Goal: Information Seeking & Learning: Learn about a topic

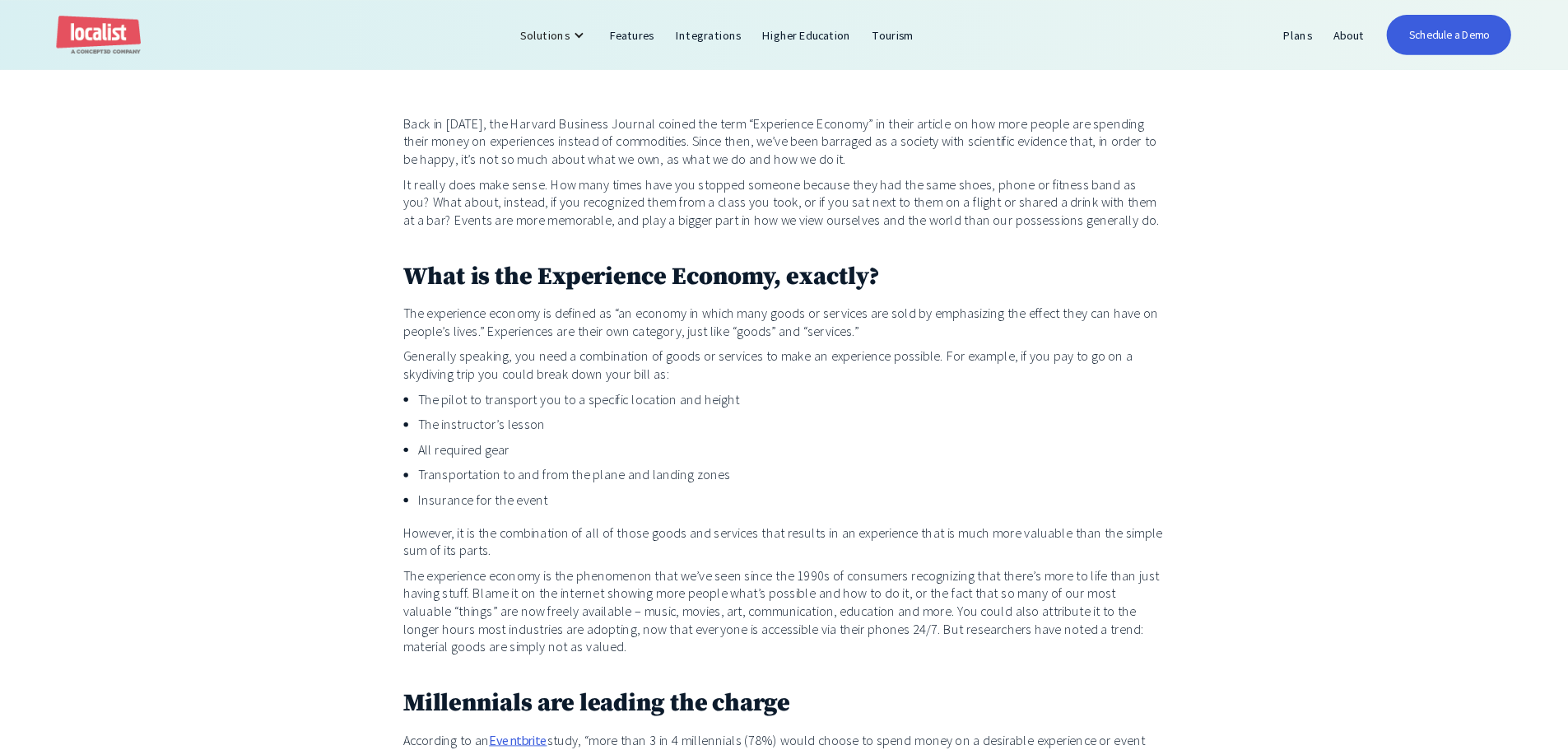
scroll to position [732, 0]
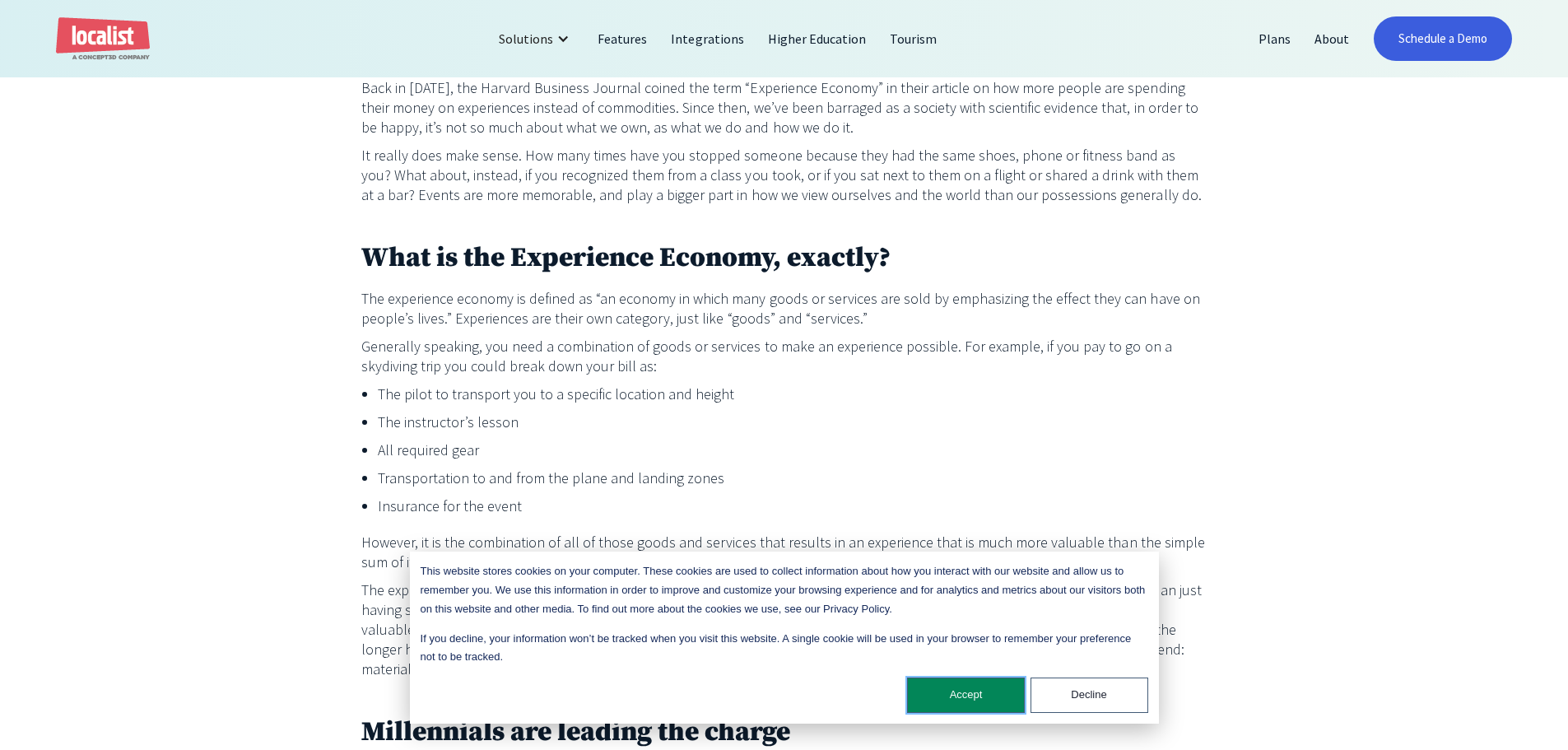
click at [955, 687] on button "Accept" at bounding box center [966, 695] width 118 height 35
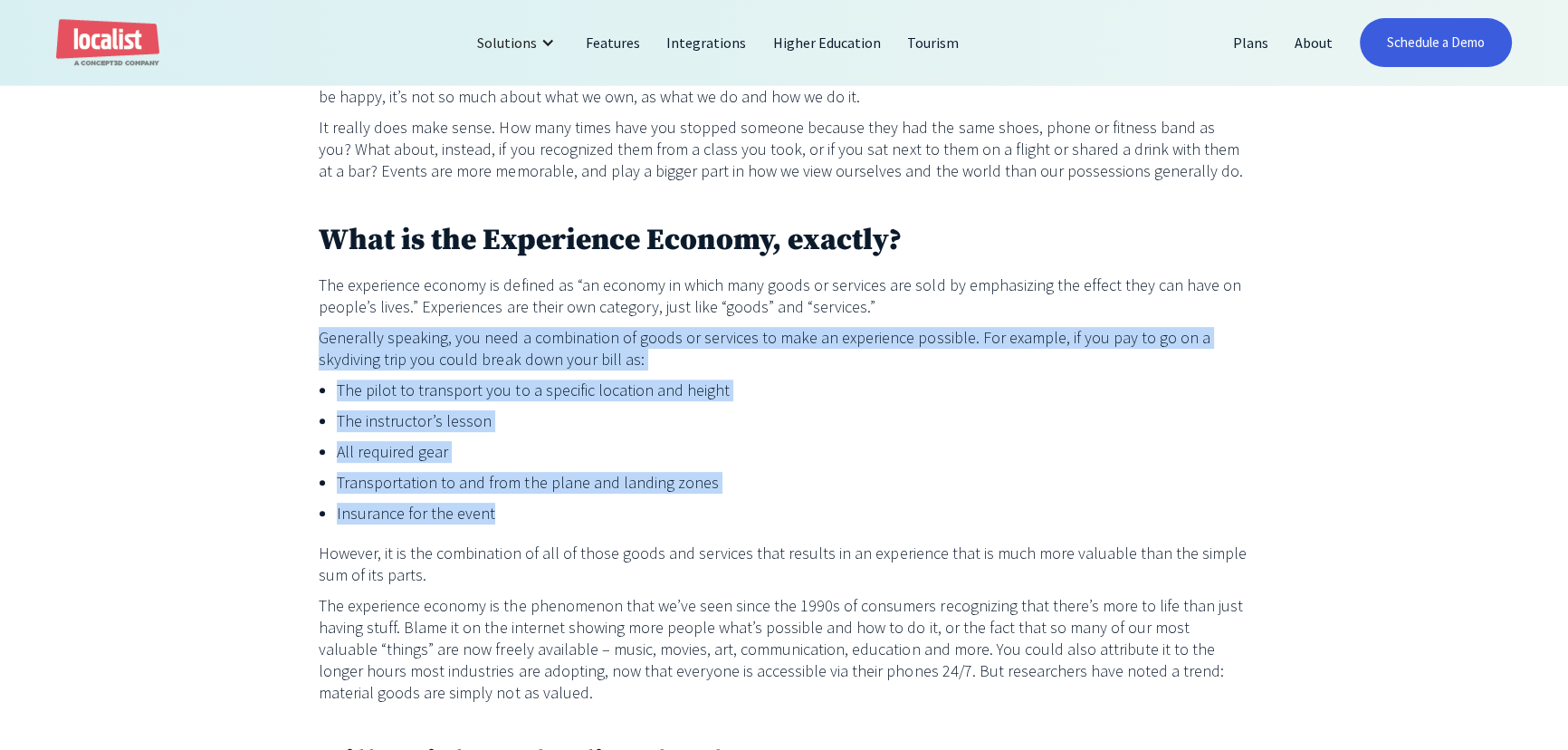
drag, startPoint x: 494, startPoint y: 508, endPoint x: 312, endPoint y: 322, distance: 260.2
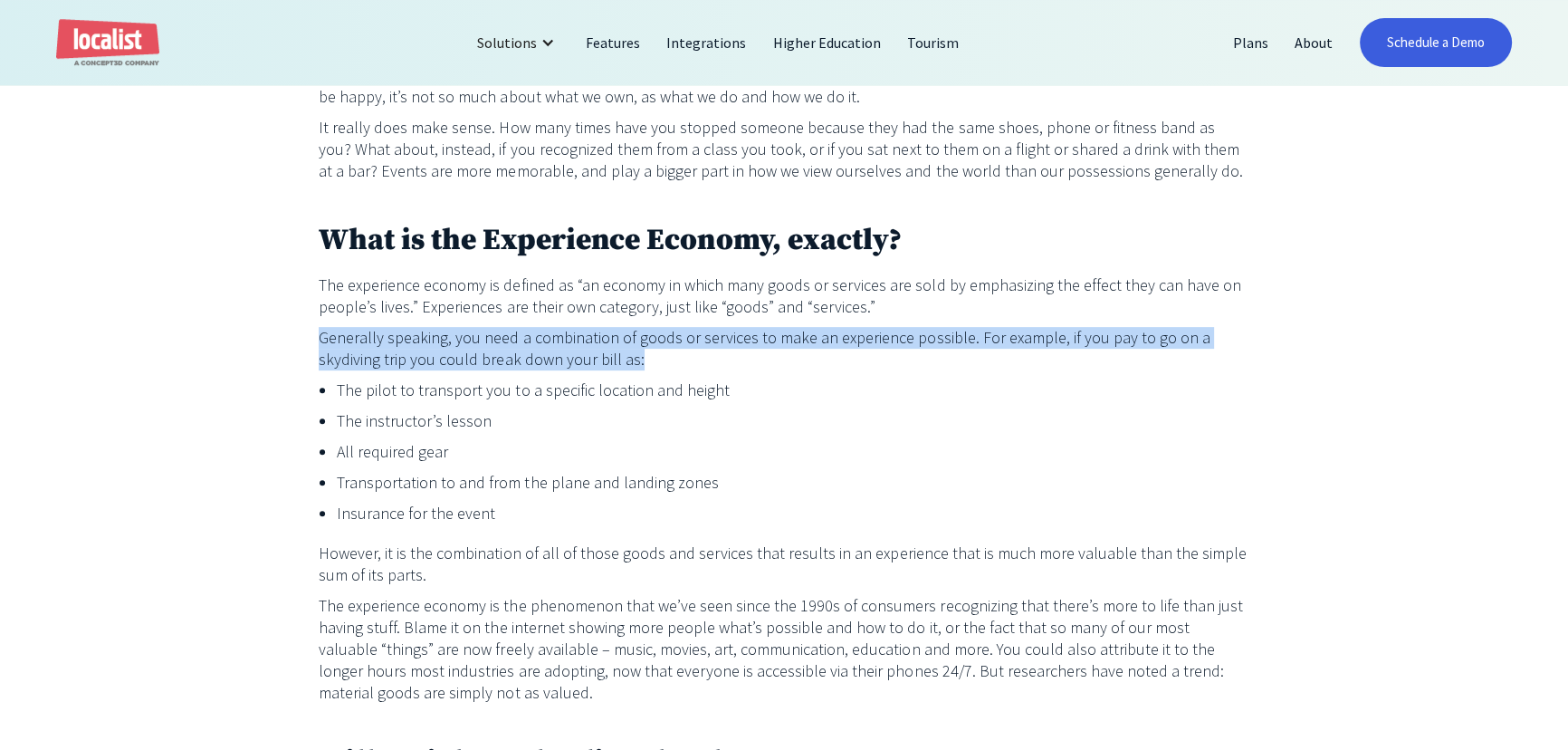
drag, startPoint x: 637, startPoint y: 359, endPoint x: 308, endPoint y: 344, distance: 329.3
click at [674, 364] on p "Generally speaking, you need a combination of goods or services to make an expe…" at bounding box center [784, 348] width 931 height 43
drag, startPoint x: 693, startPoint y: 374, endPoint x: 351, endPoint y: 342, distance: 343.5
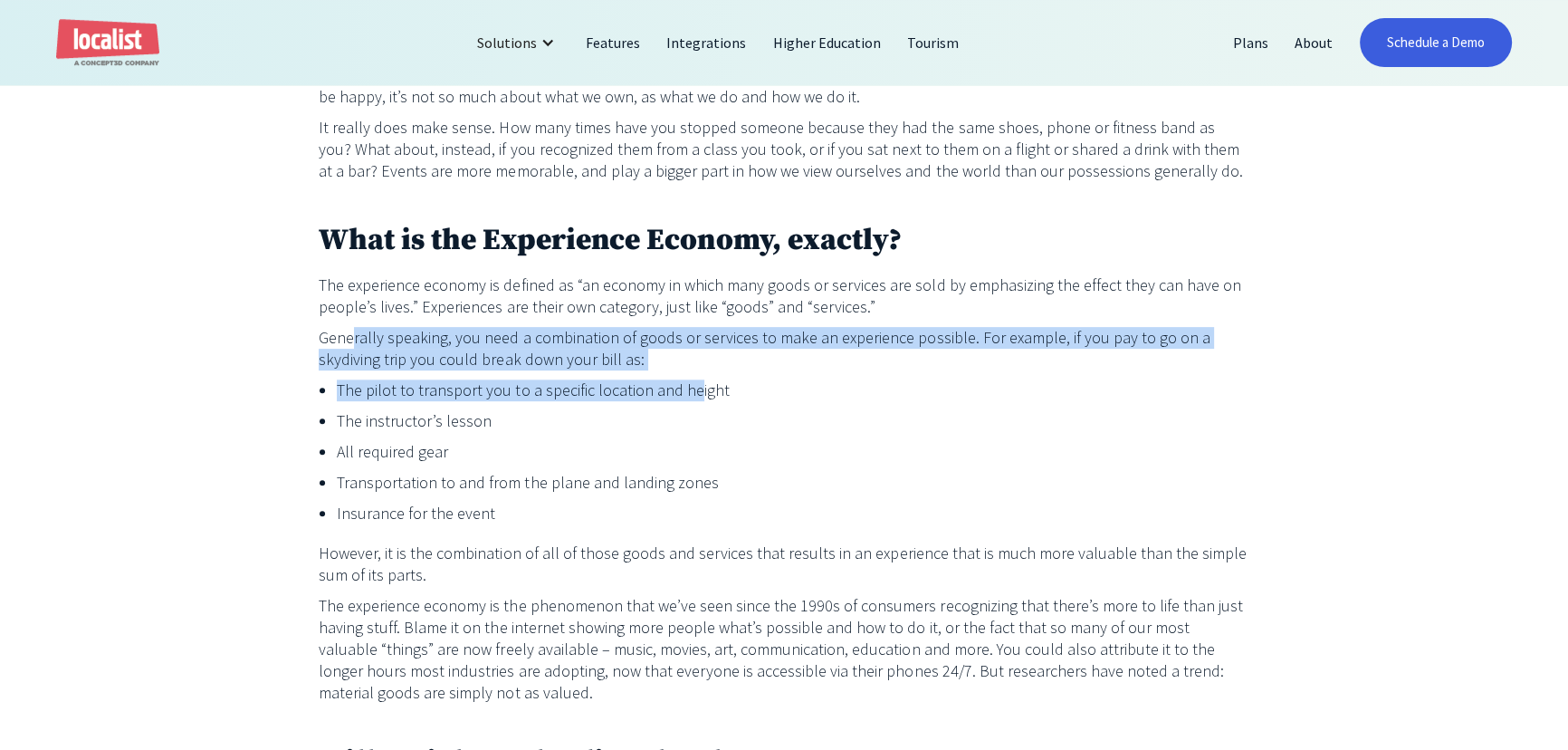
click at [610, 388] on li "The pilot to transport you to a specific location and height" at bounding box center [793, 390] width 913 height 22
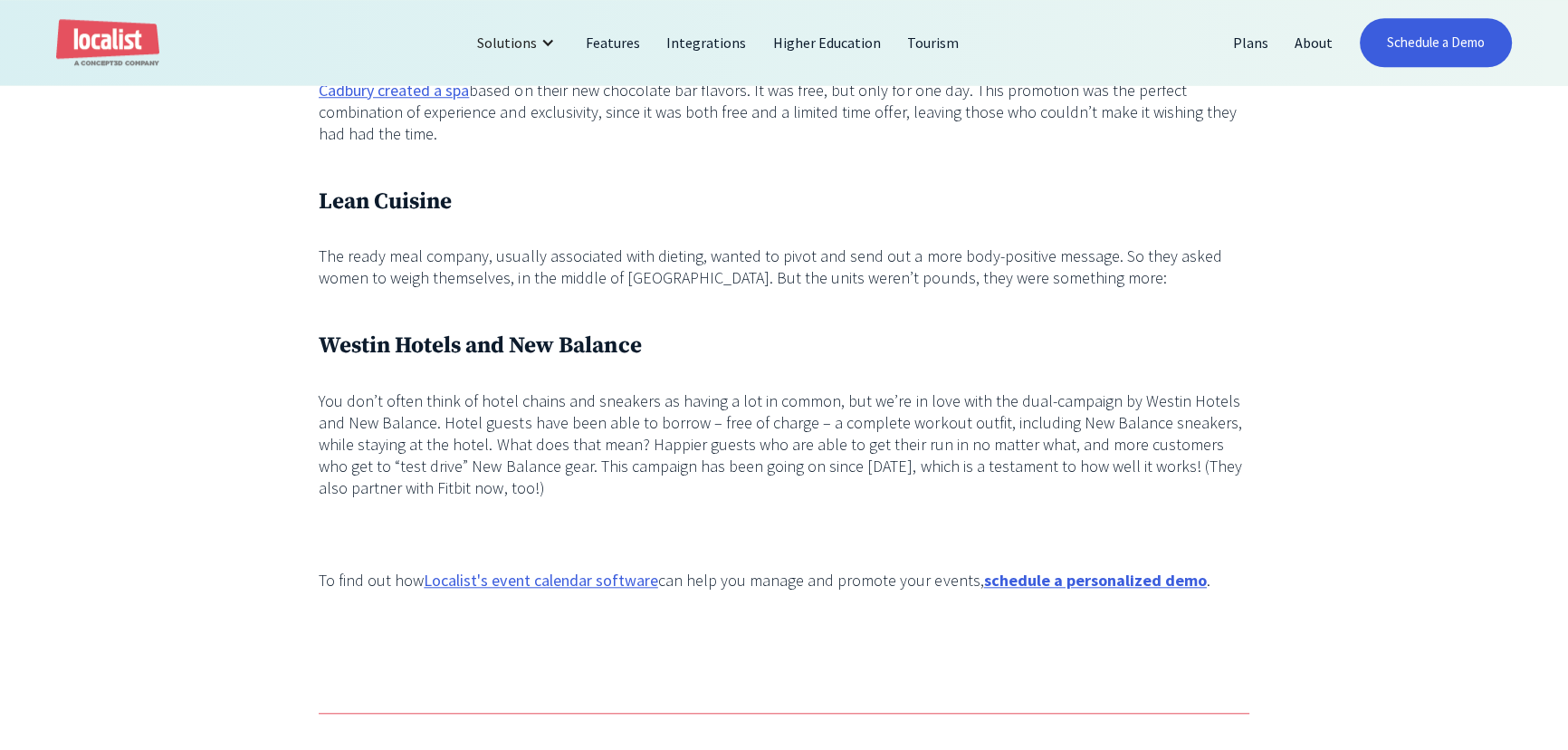
scroll to position [2040, 0]
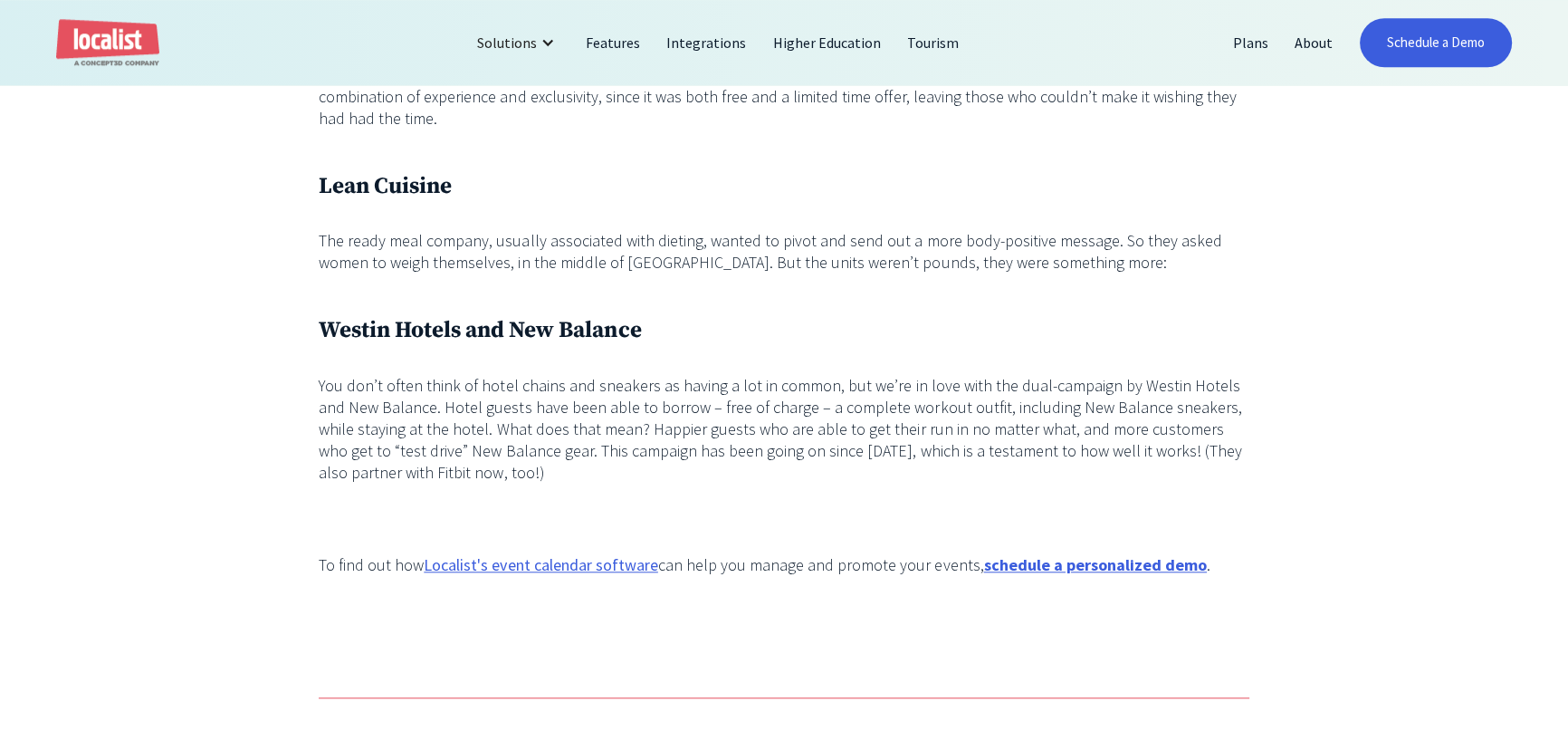
drag, startPoint x: 830, startPoint y: 194, endPoint x: 805, endPoint y: 199, distance: 25.5
